Goal: Transaction & Acquisition: Purchase product/service

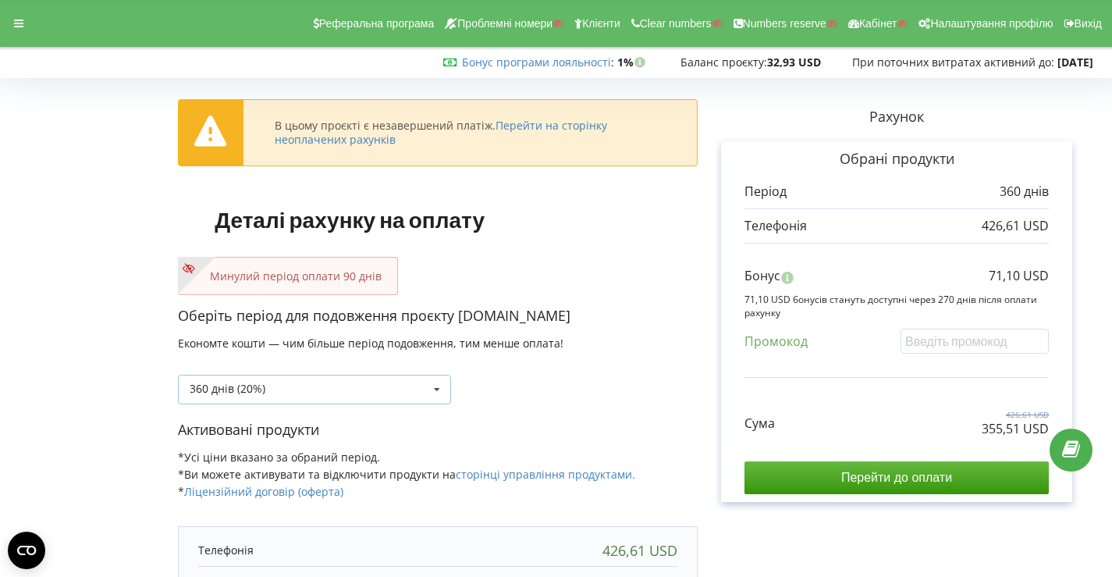
click at [414, 385] on div "360 днів (20%) Поповнити баланс без подовження" at bounding box center [314, 389] width 273 height 30
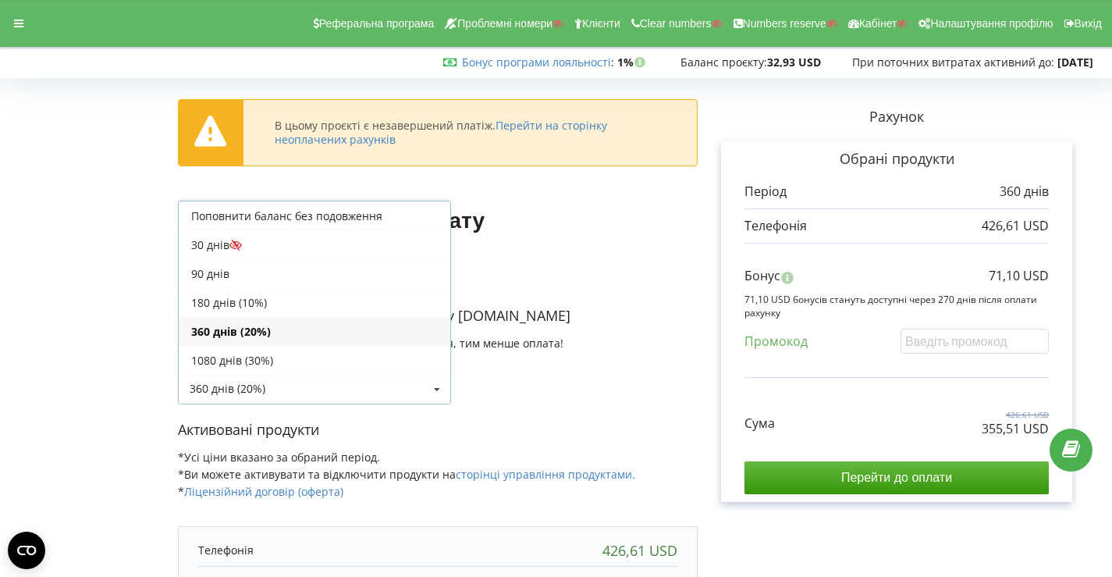
scroll to position [28, 0]
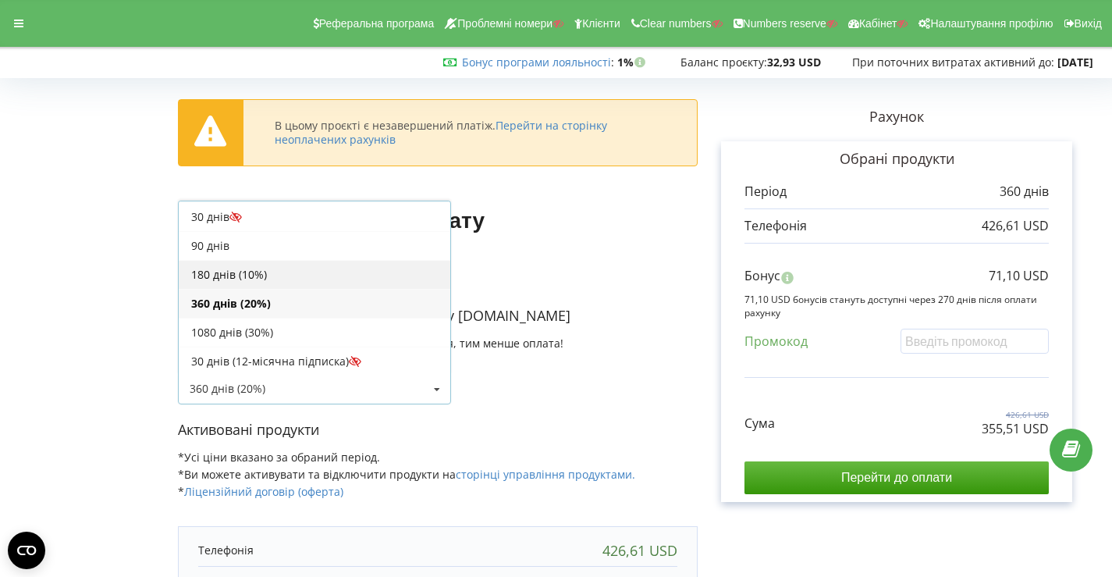
click at [300, 275] on div "180 днів (10%)" at bounding box center [315, 274] width 272 height 29
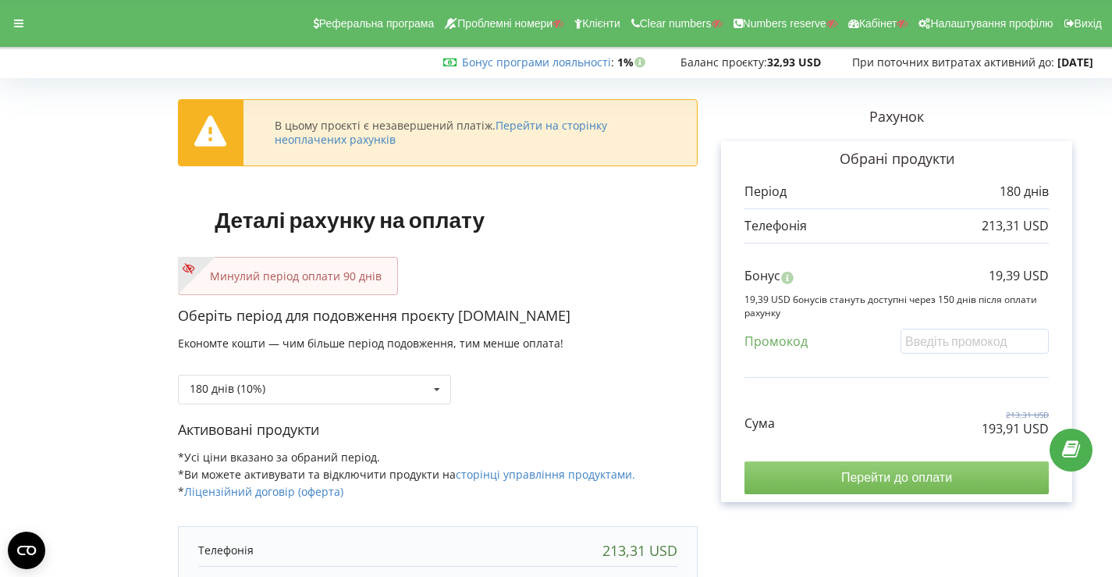
click at [874, 466] on input "Перейти до оплати" at bounding box center [896, 477] width 304 height 33
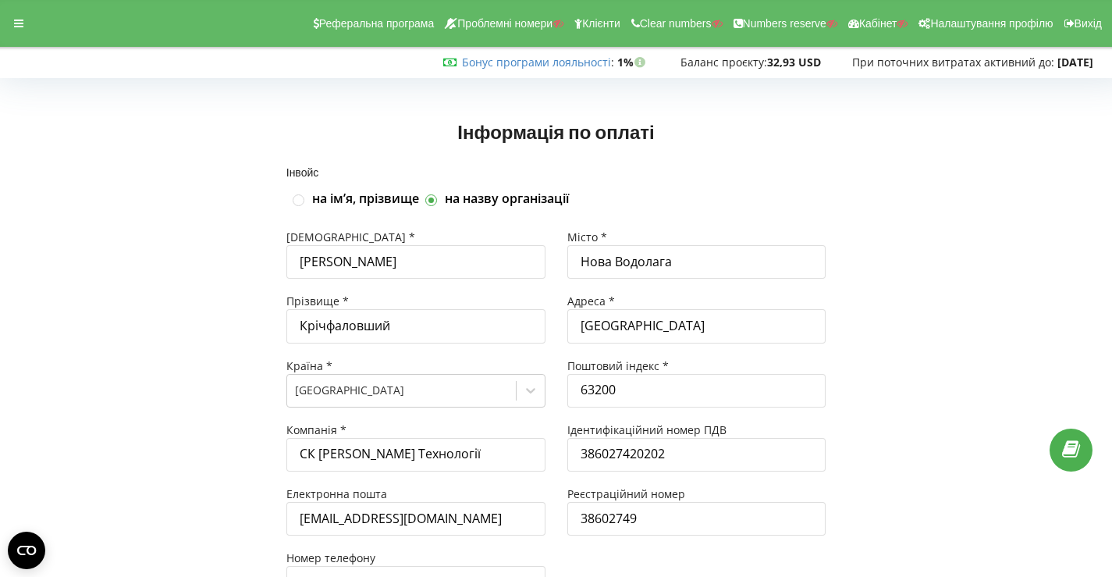
scroll to position [143, 0]
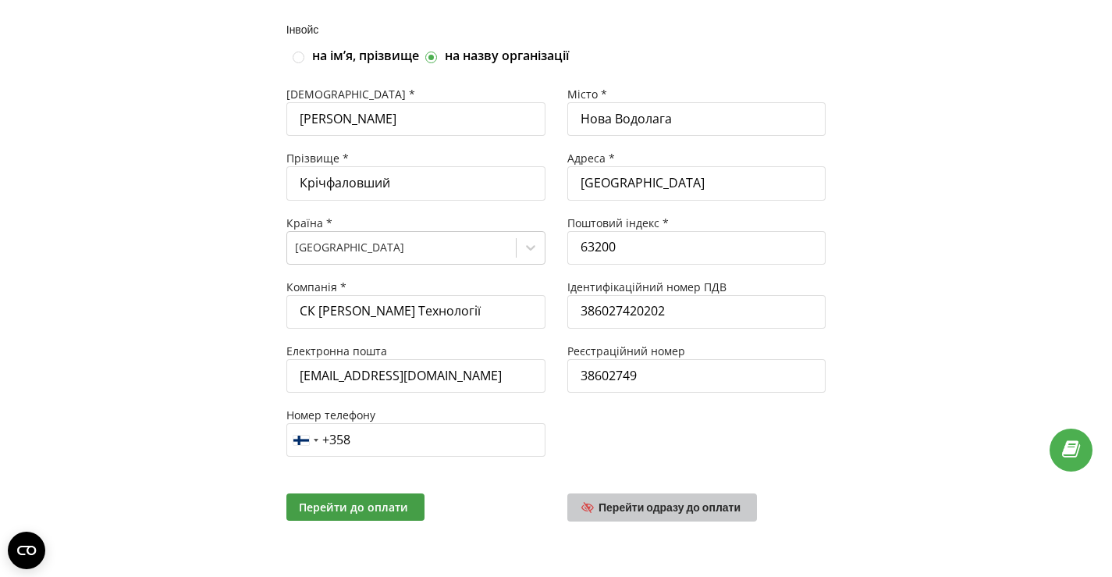
click at [679, 499] on link "Перейти одразу до оплати" at bounding box center [662, 507] width 190 height 28
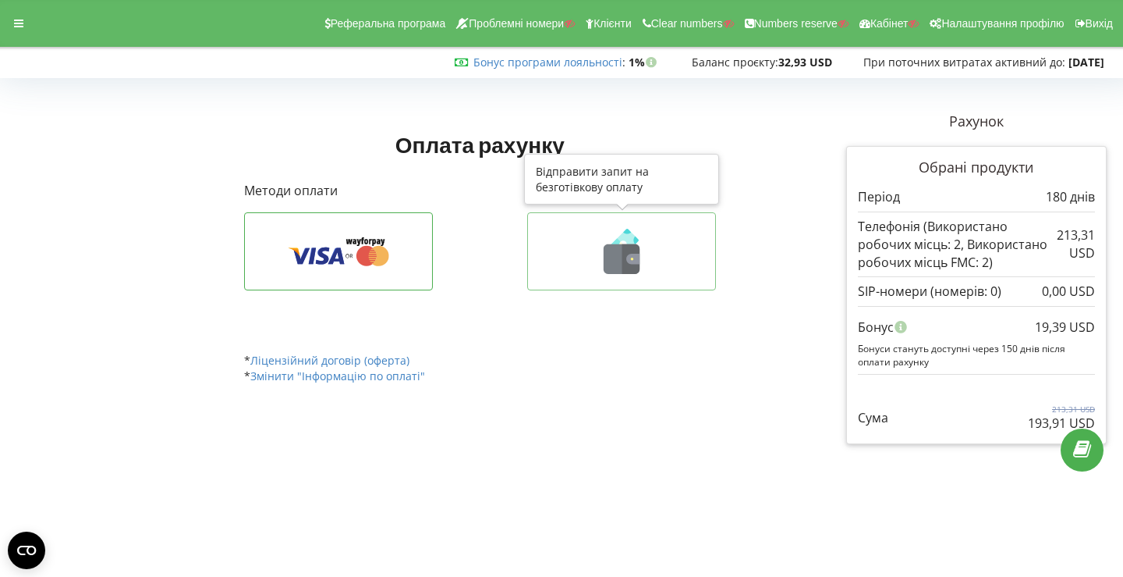
click at [619, 247] on icon at bounding box center [622, 259] width 36 height 30
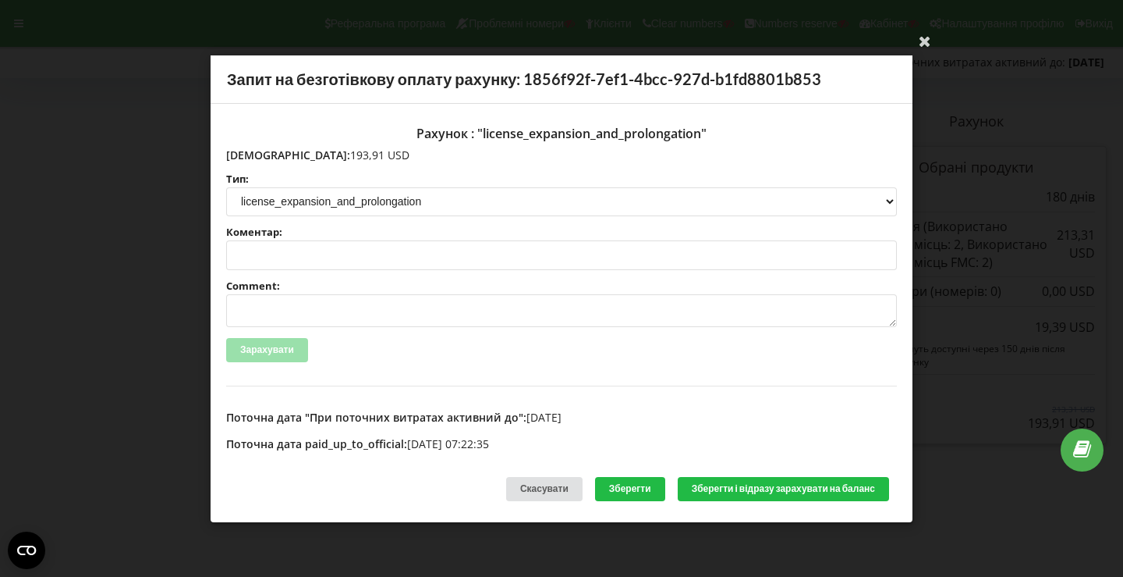
drag, startPoint x: 263, startPoint y: 150, endPoint x: 321, endPoint y: 151, distance: 58.5
click at [321, 151] on p "Сума: 193,91 USD" at bounding box center [561, 155] width 671 height 16
copy p "193,91 USD"
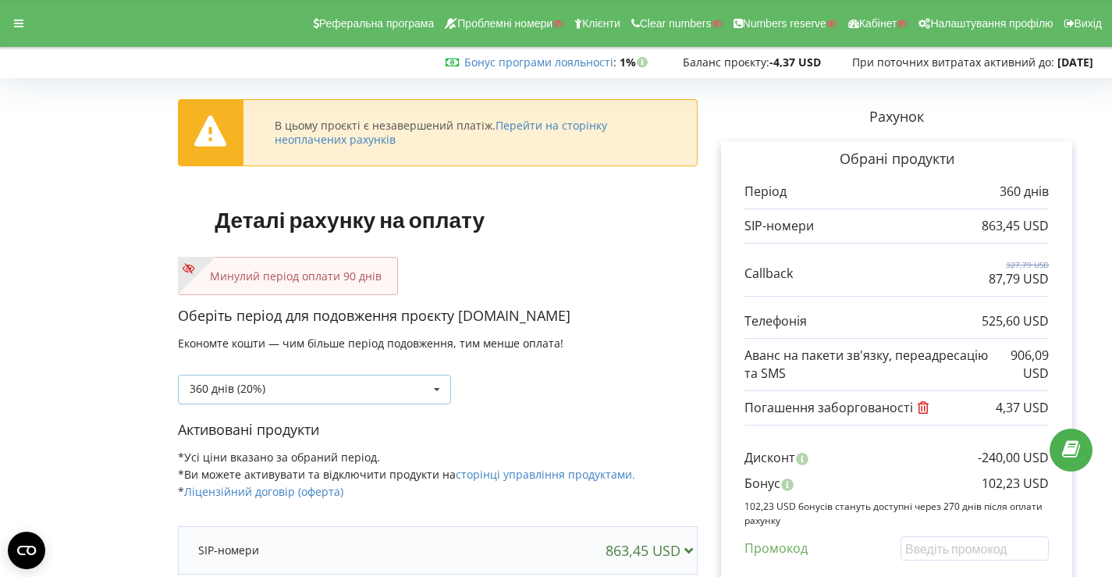
click at [411, 391] on div "360 днів (20%) Поповнити баланс без подовження" at bounding box center [314, 389] width 273 height 30
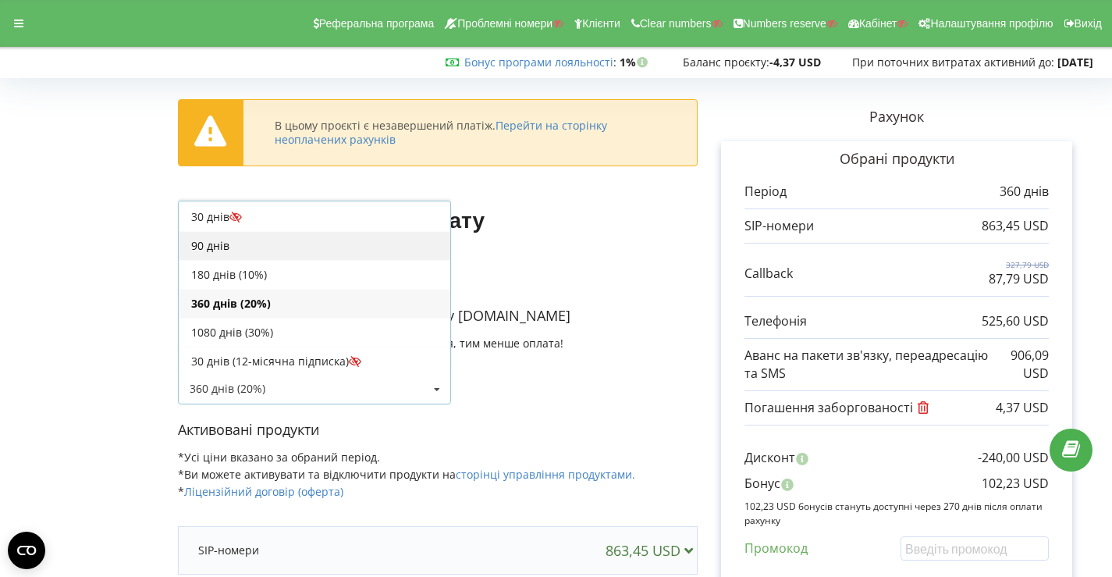
click at [304, 240] on div "90 днів" at bounding box center [315, 245] width 272 height 29
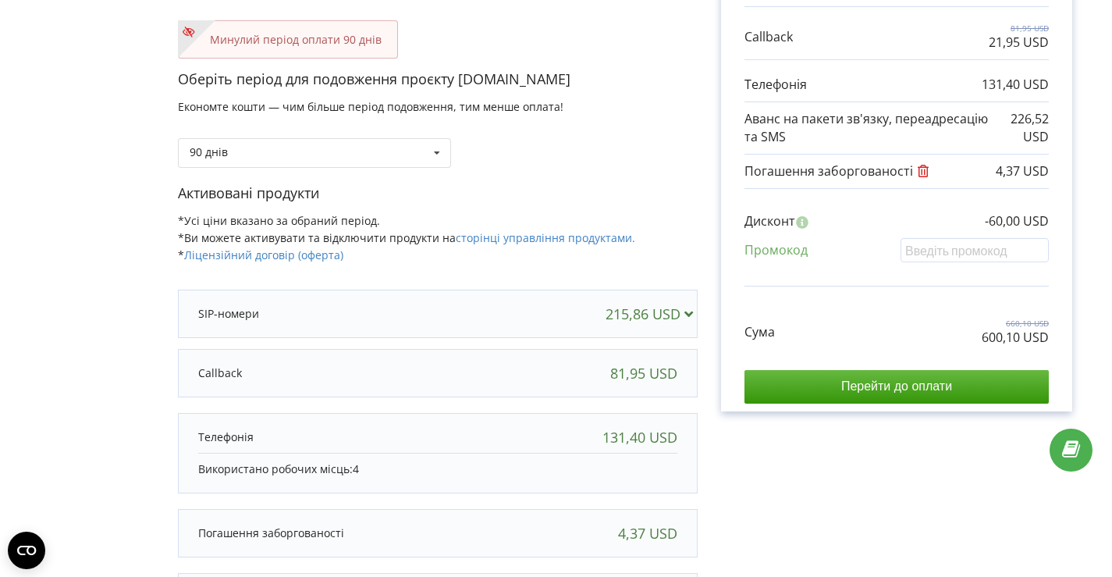
scroll to position [244, 0]
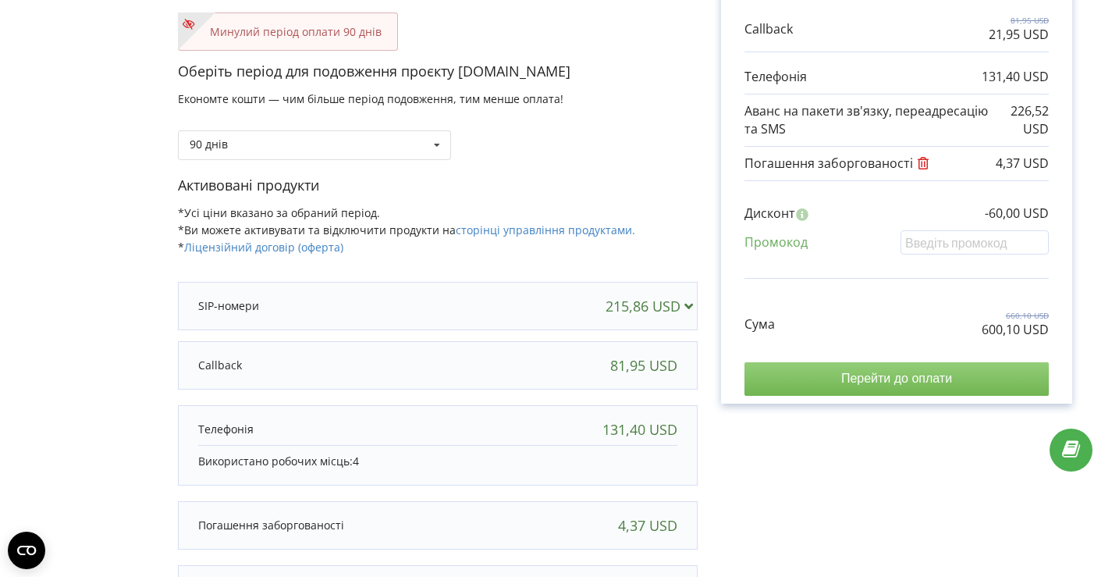
click at [843, 378] on input "Перейти до оплати" at bounding box center [896, 378] width 304 height 33
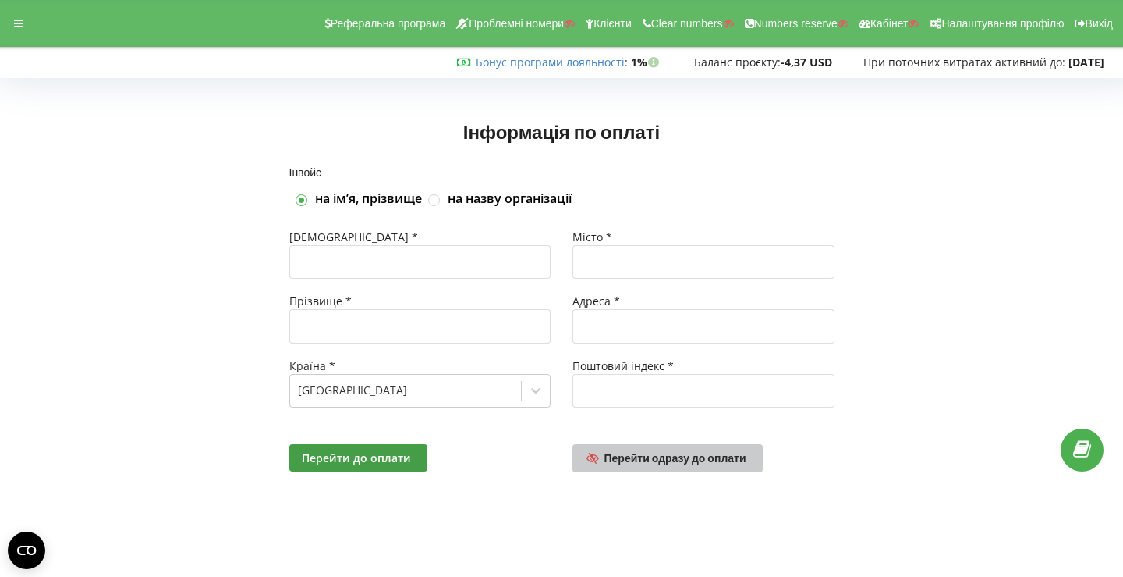
click at [697, 457] on span "Перейти одразу до оплати" at bounding box center [676, 457] width 142 height 13
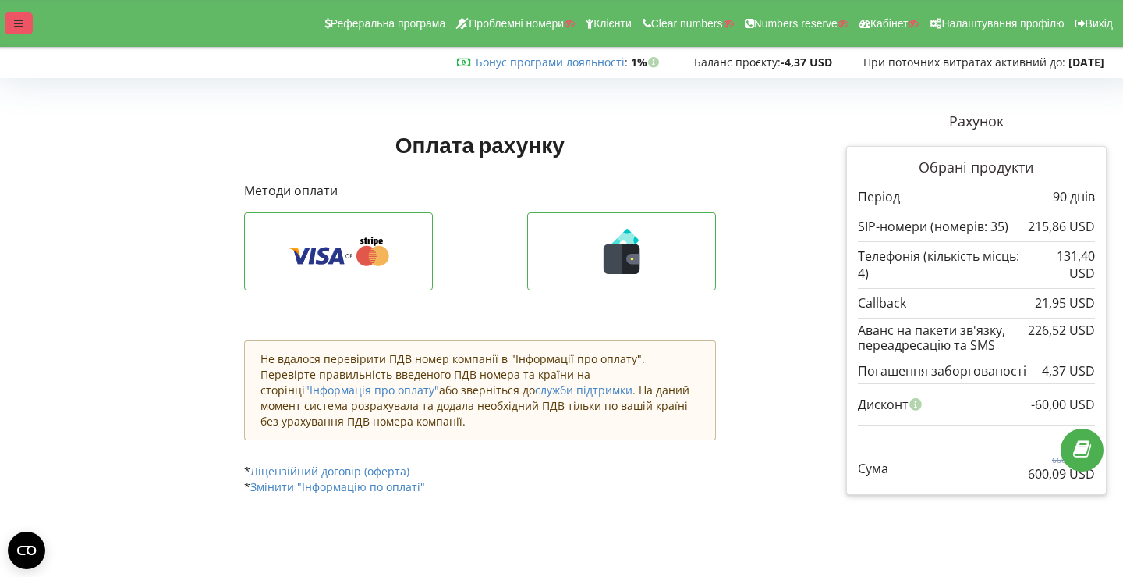
click at [20, 21] on icon at bounding box center [18, 23] width 9 height 11
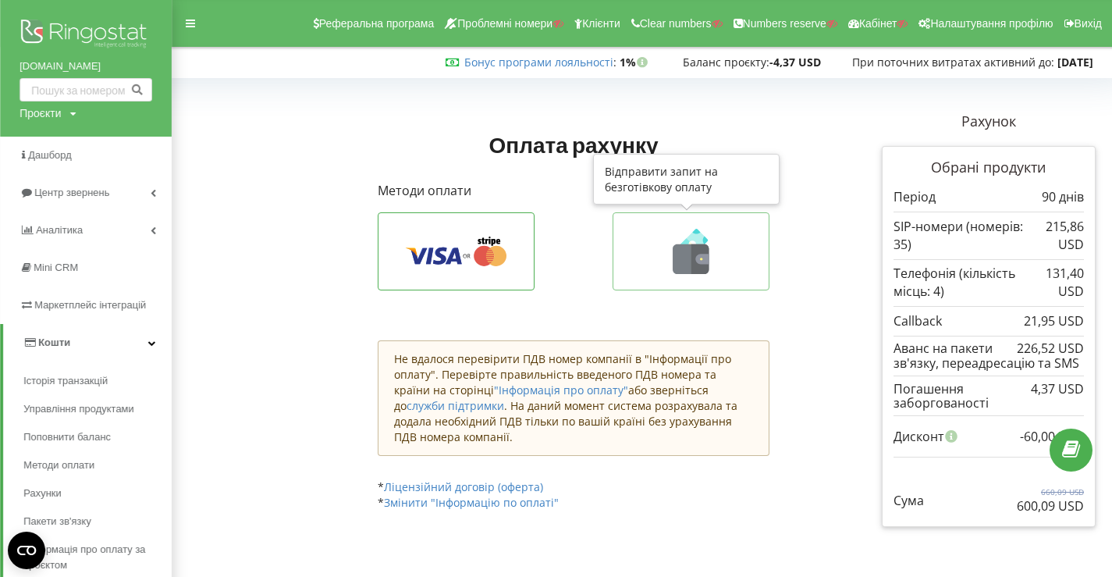
click at [648, 238] on icon at bounding box center [690, 251] width 123 height 45
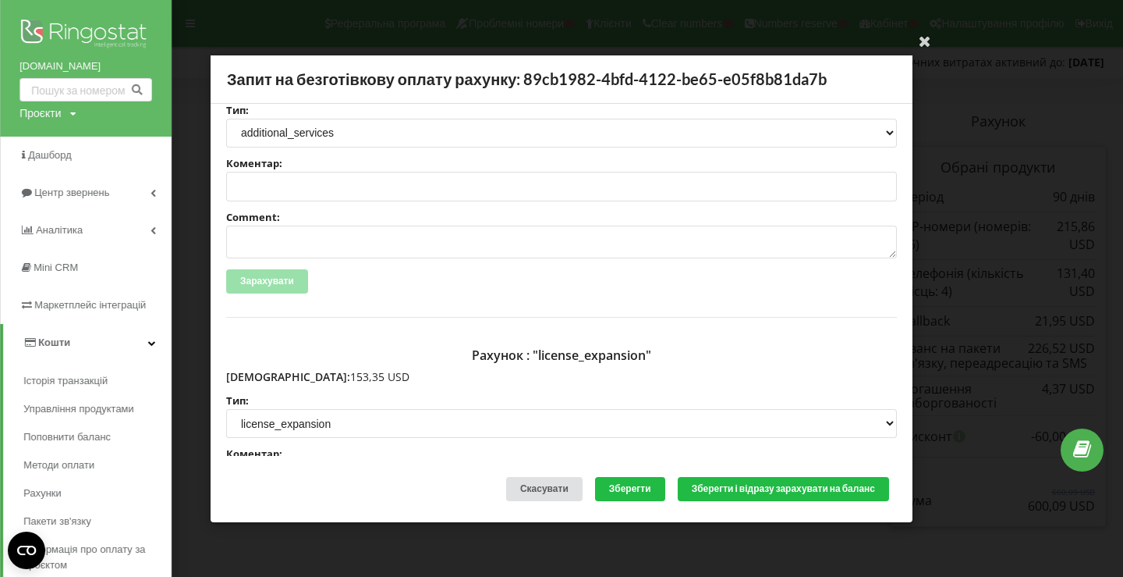
scroll to position [77, 0]
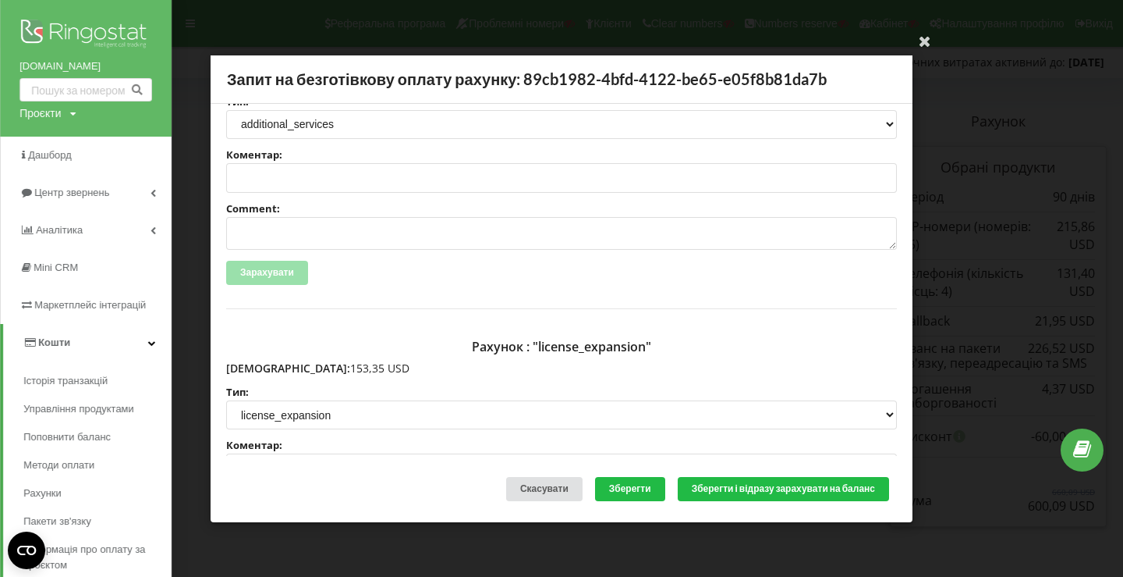
drag, startPoint x: 260, startPoint y: 444, endPoint x: 331, endPoint y: 368, distance: 103.8
click at [331, 368] on p "Сума: 153,35 USD" at bounding box center [561, 368] width 671 height 16
copy p "153,35 USD"
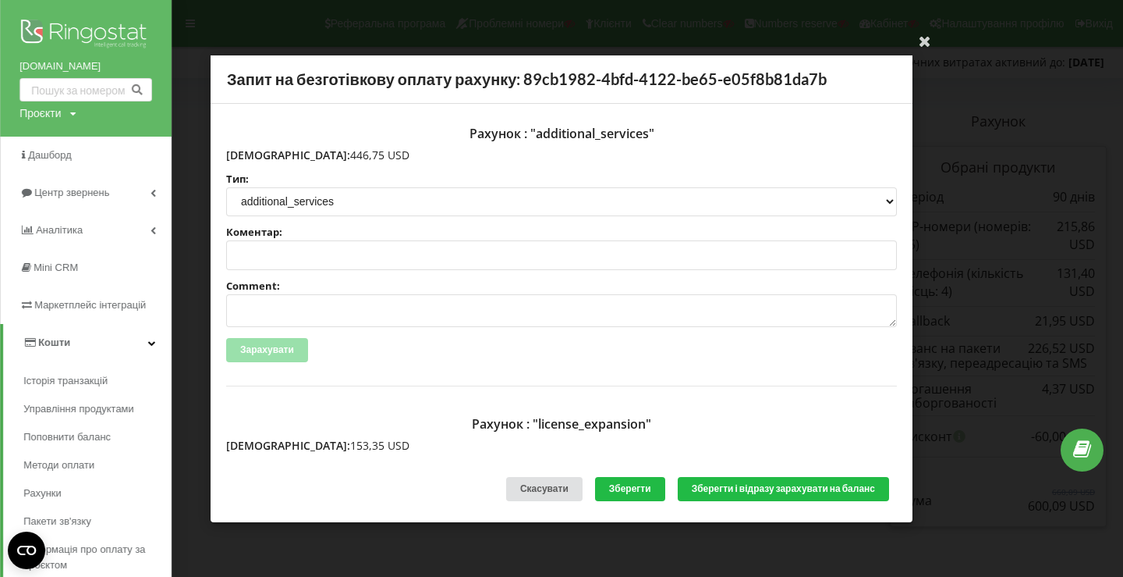
drag, startPoint x: 262, startPoint y: 156, endPoint x: 328, endPoint y: 147, distance: 66.1
click at [328, 147] on p "Сума: 446,75 USD" at bounding box center [561, 155] width 671 height 16
copy p "446,75 USD"
